Goal: Task Accomplishment & Management: Use online tool/utility

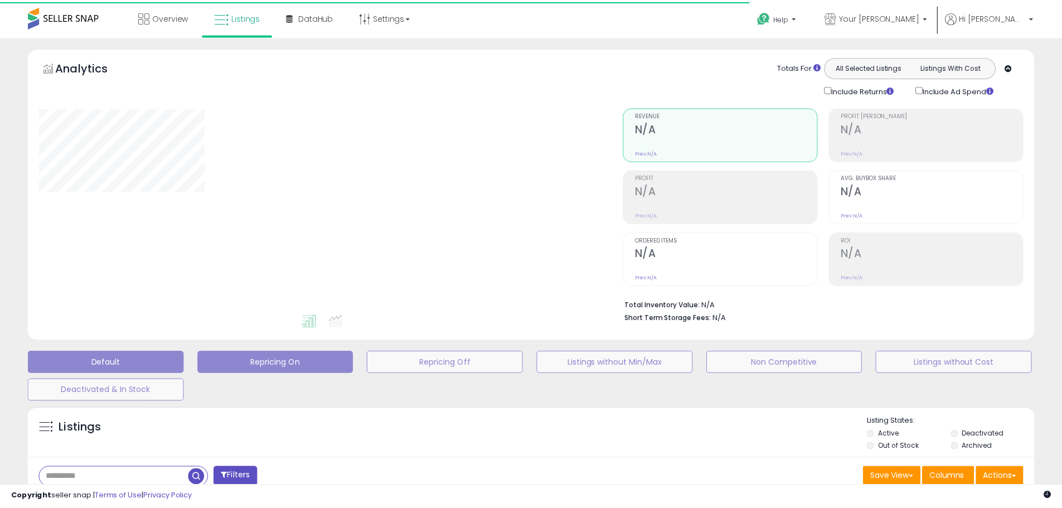
scroll to position [184, 0]
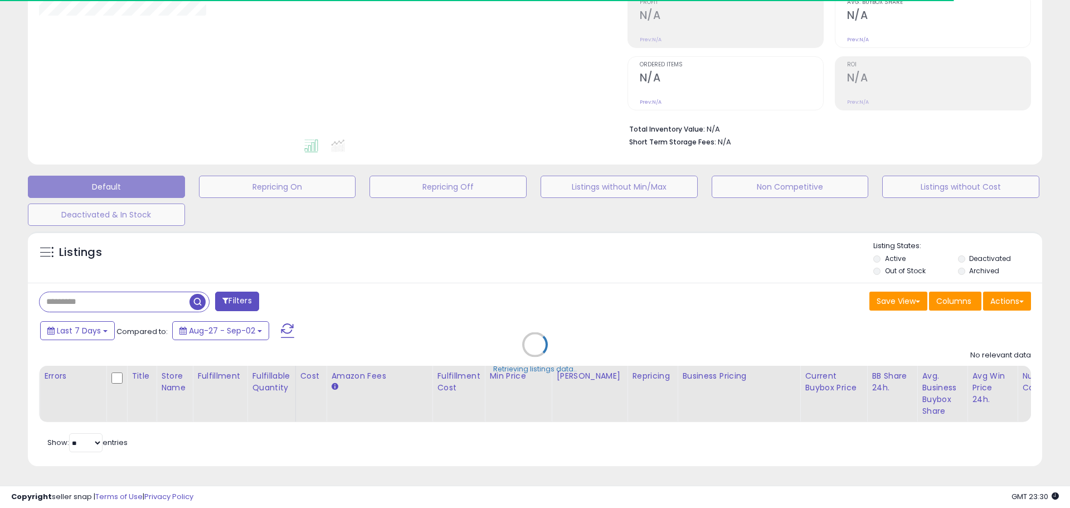
click at [111, 293] on div "Retrieving listings data.." at bounding box center [535, 353] width 1031 height 254
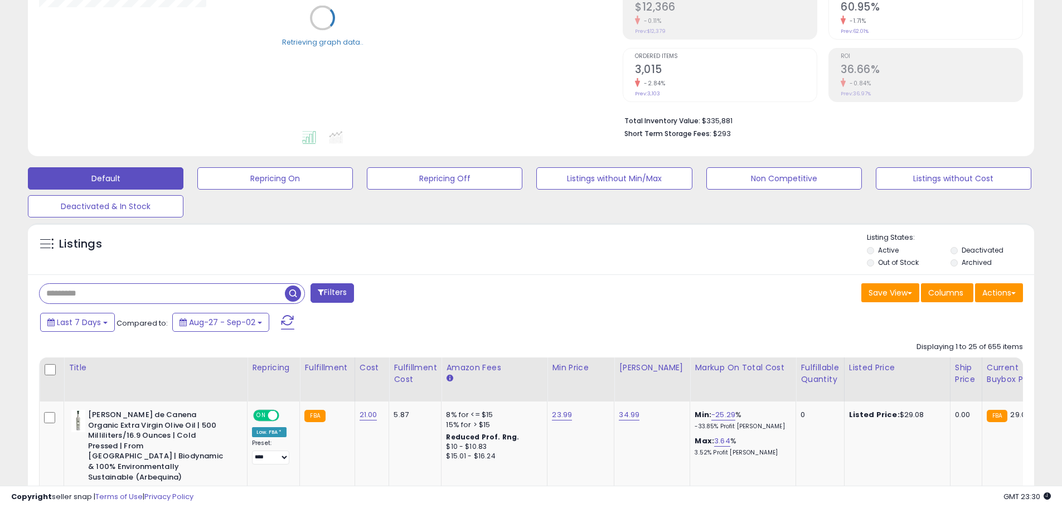
click at [111, 293] on input "text" at bounding box center [162, 294] width 245 height 20
paste input "**********"
type input "**********"
click at [288, 290] on span "button" at bounding box center [293, 293] width 16 height 16
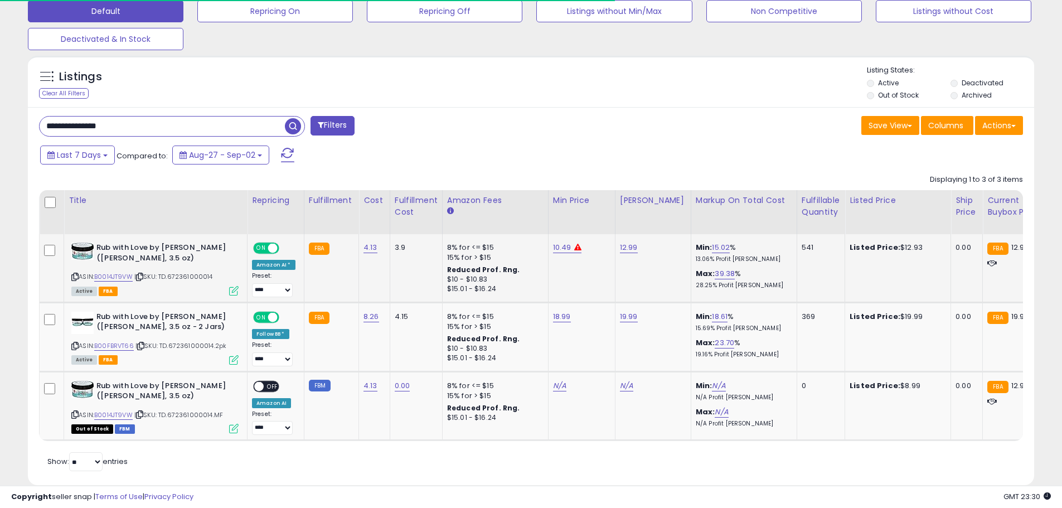
scroll to position [229, 584]
click at [240, 287] on td "Rub with Love by [PERSON_NAME] ([PERSON_NAME], 3.5 oz) ASIN: B0014JT9VW | SKU: …" at bounding box center [155, 268] width 183 height 68
click at [232, 290] on icon at bounding box center [233, 290] width 9 height 9
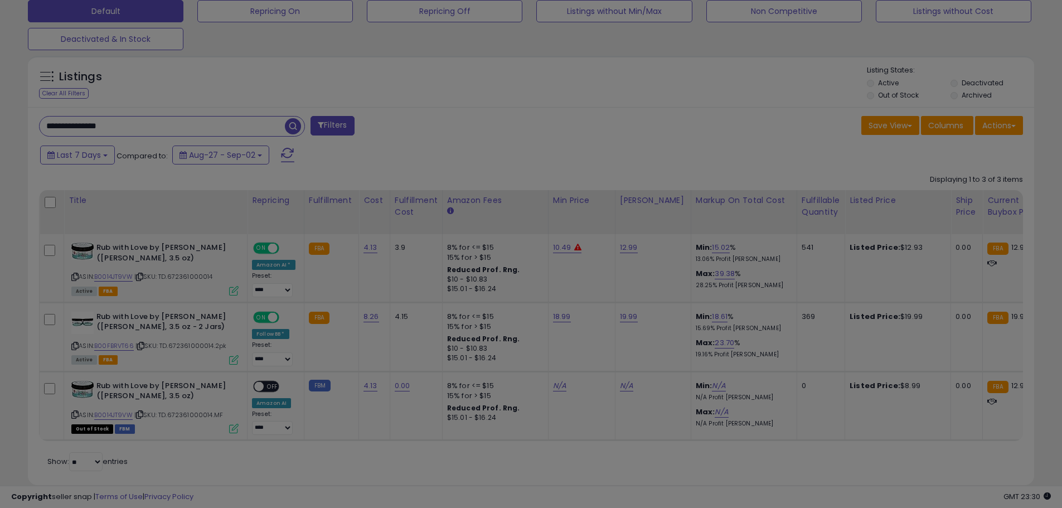
scroll to position [229, 589]
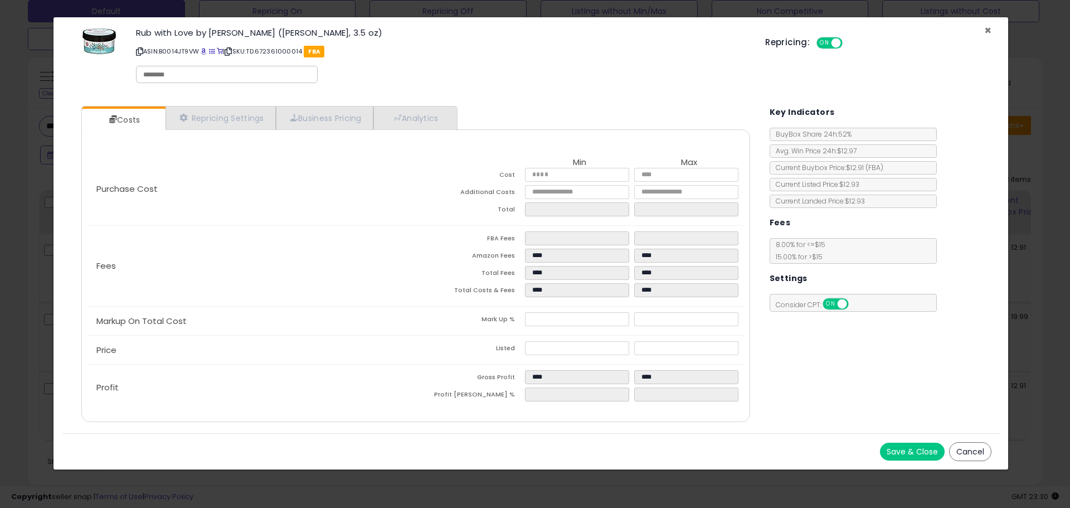
click at [991, 27] on span "×" at bounding box center [988, 30] width 7 height 16
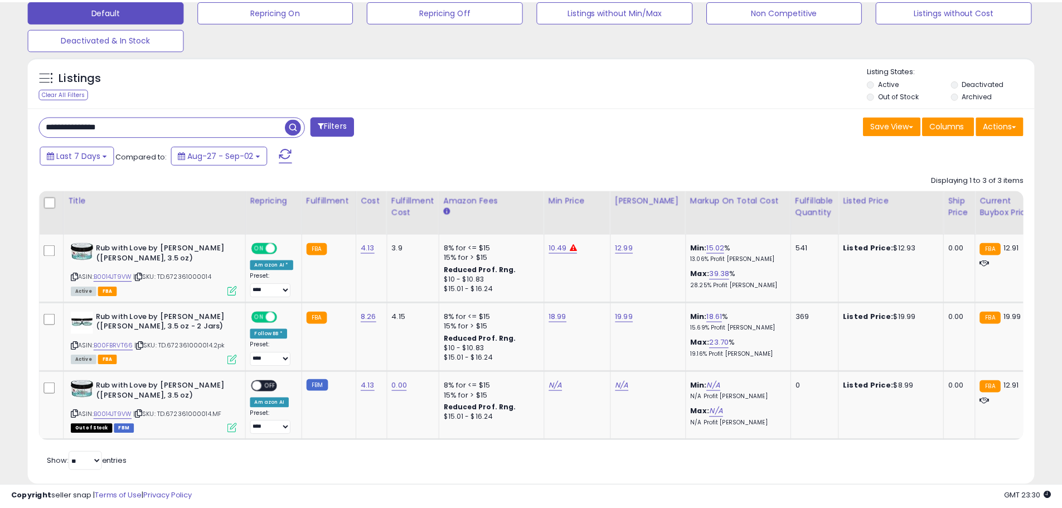
scroll to position [557249, 556894]
